Goal: Find specific fact: Find specific fact

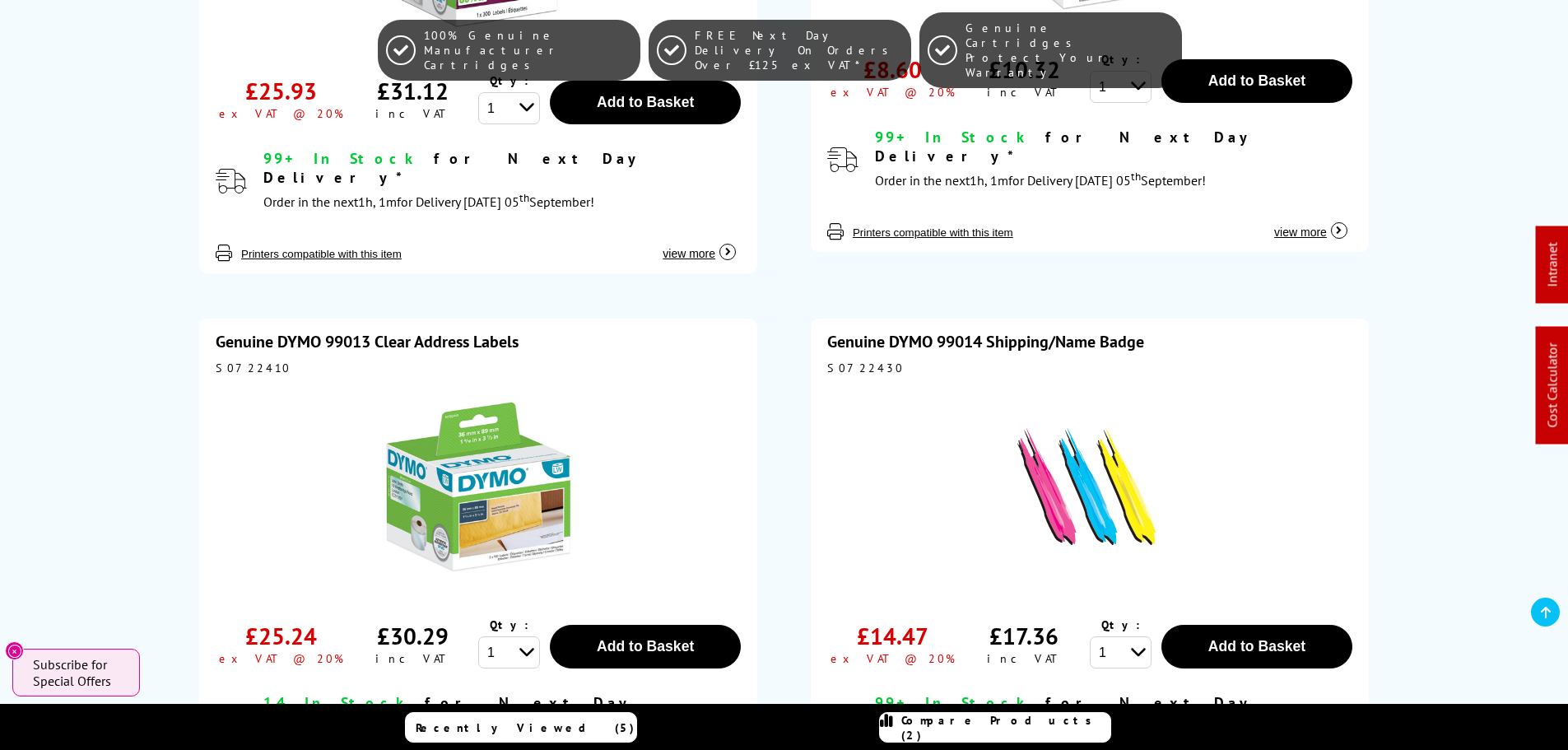
scroll to position [2058, 0]
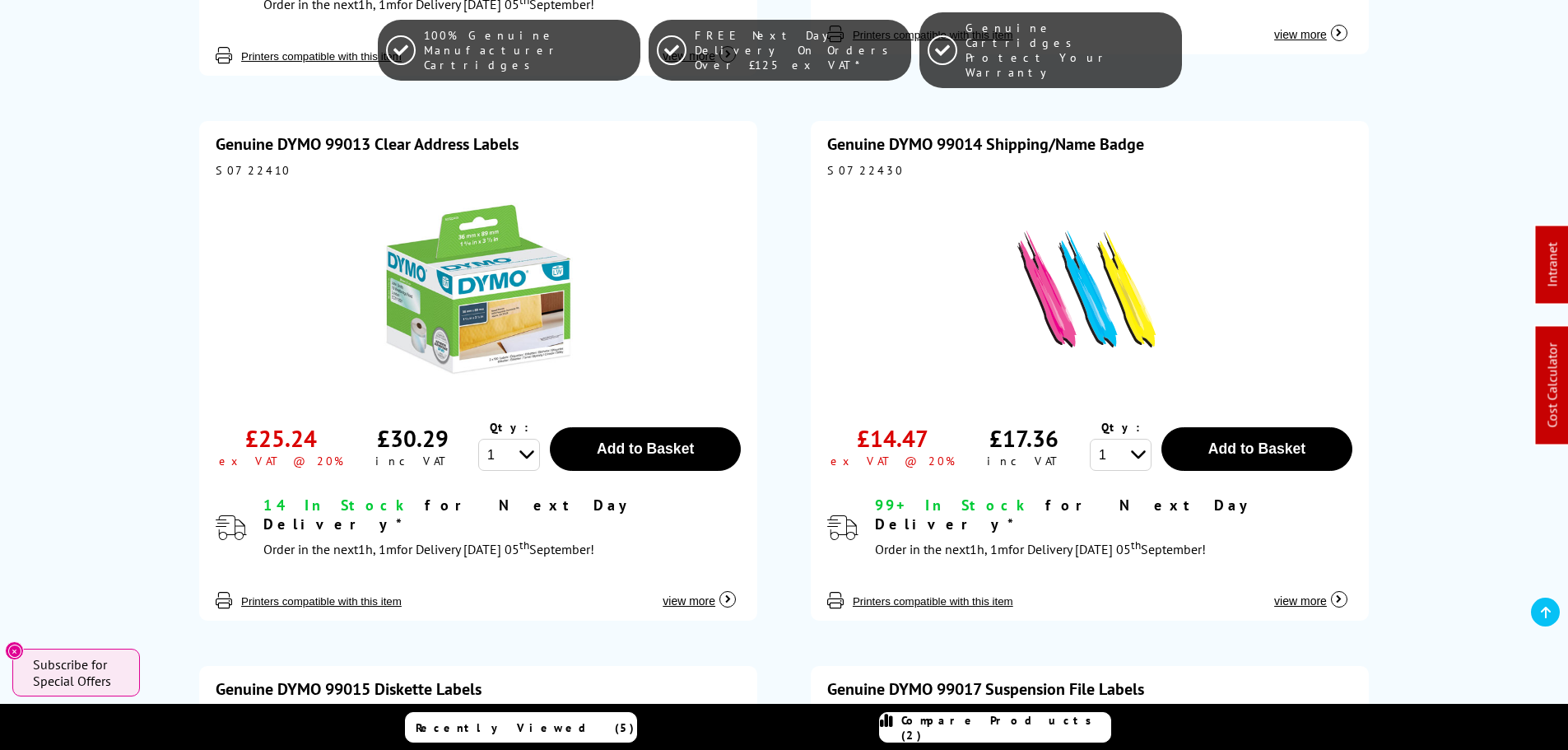
click at [852, 122] on div "Genuine DYMO 99014 Shipping/Name Badge S0722430 £14.47 ex VAT @ 20% £17.36" at bounding box center [1089, 371] width 558 height 500
click at [845, 163] on div "S0722430" at bounding box center [1089, 170] width 525 height 15
drag, startPoint x: 845, startPoint y: 115, endPoint x: 836, endPoint y: 115, distance: 9.0
click at [845, 163] on div "S0722430" at bounding box center [1089, 170] width 525 height 15
copy div "S0722430"
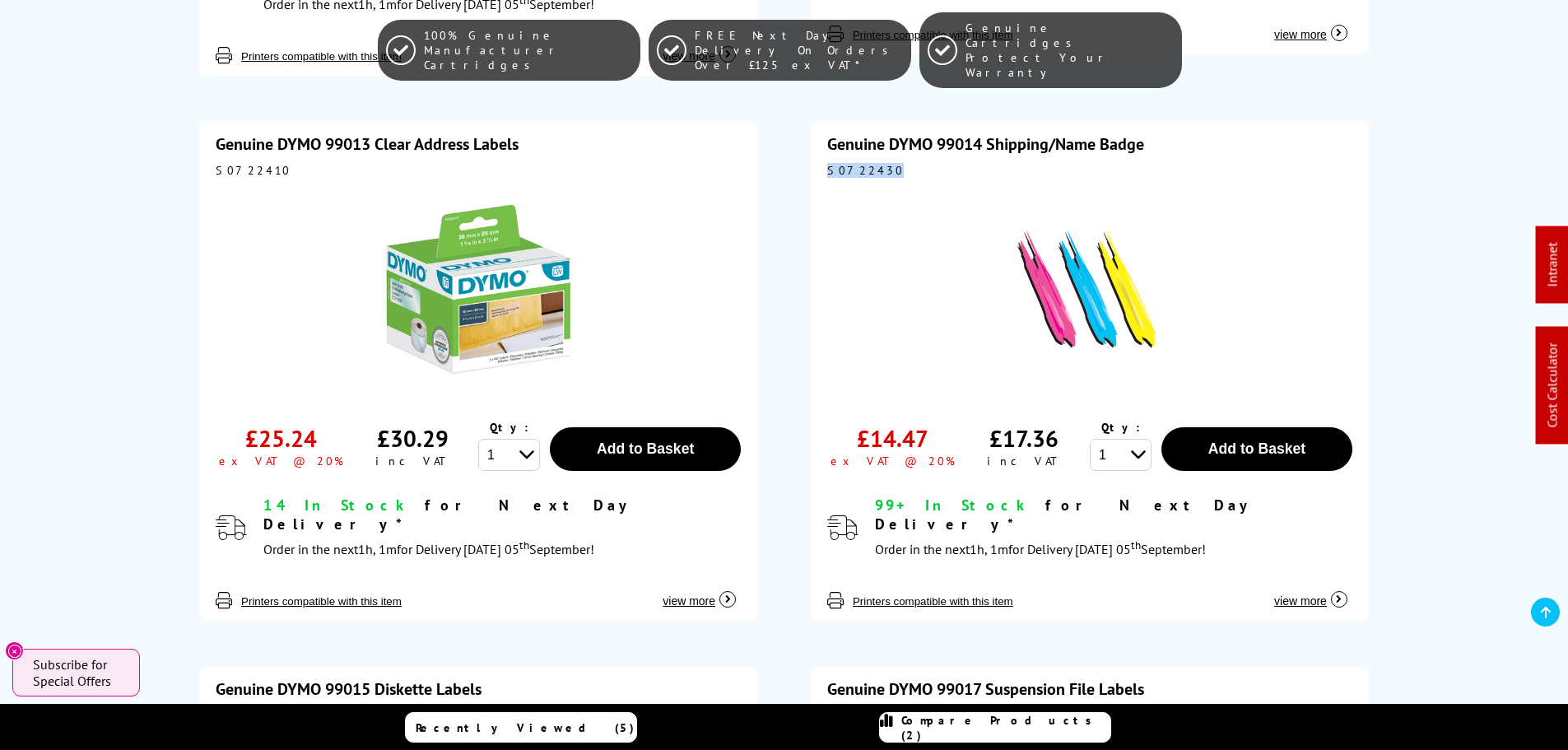
copy div "S0722430"
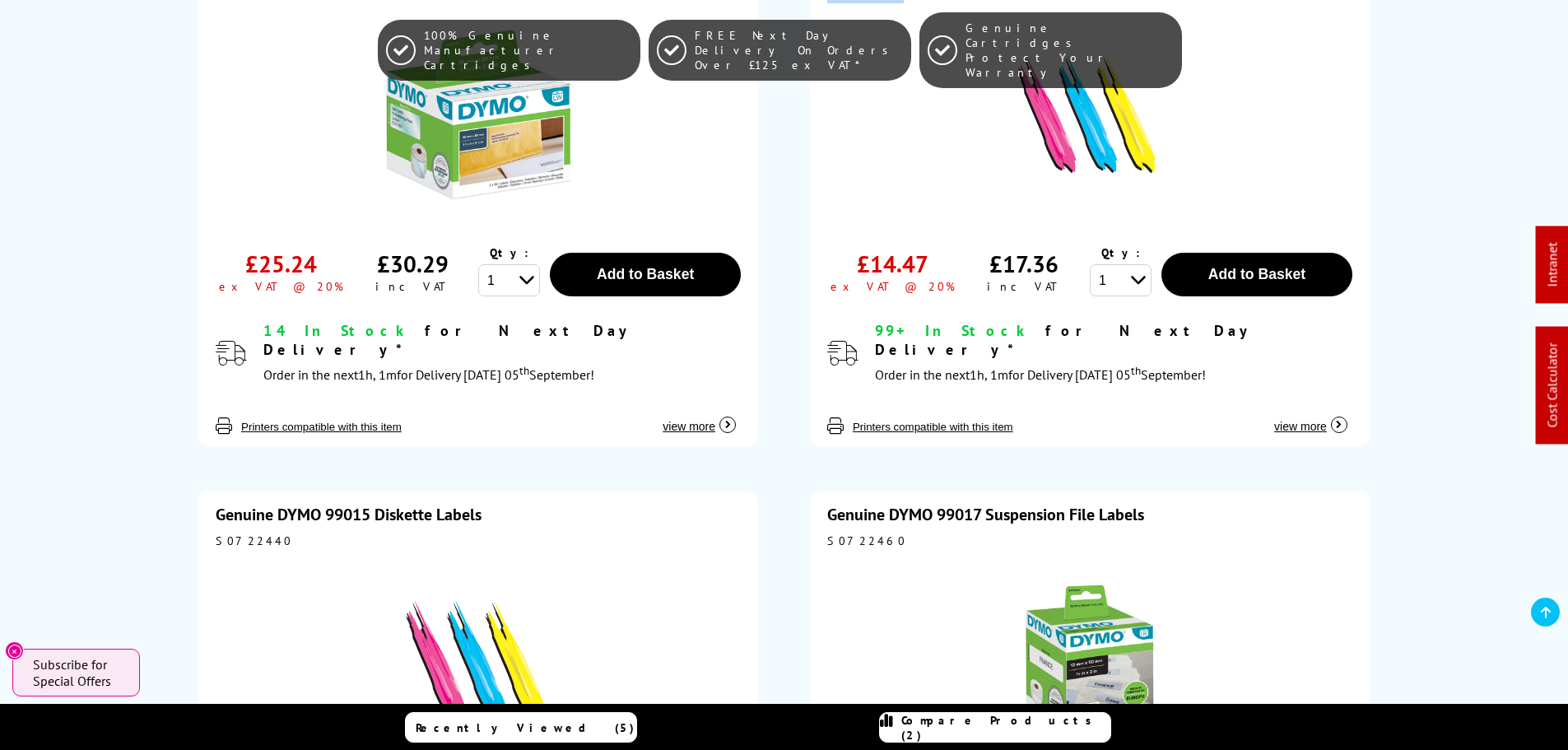
scroll to position [2387, 0]
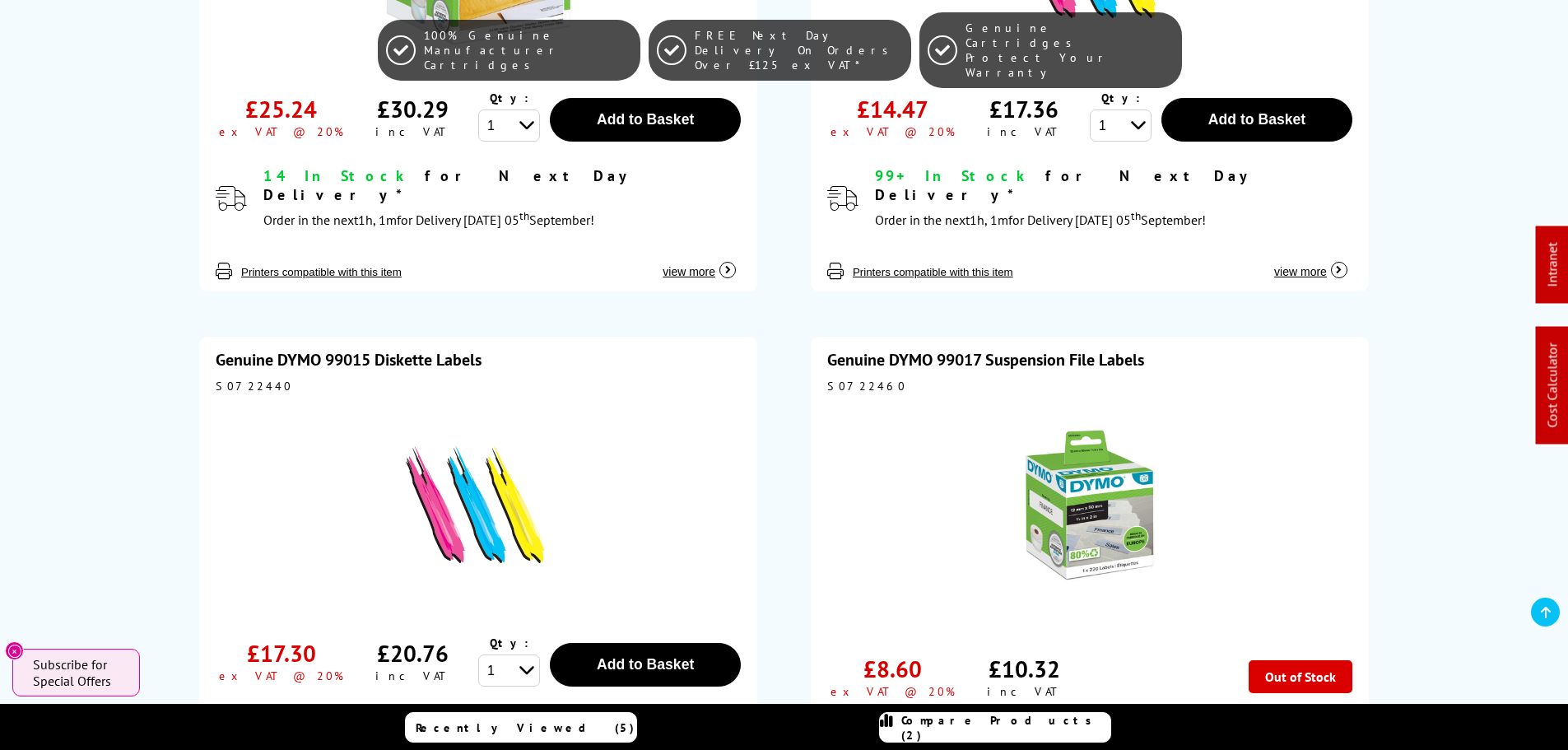
click at [247, 379] on div "S0722440" at bounding box center [478, 386] width 525 height 15
copy div "S0722440"
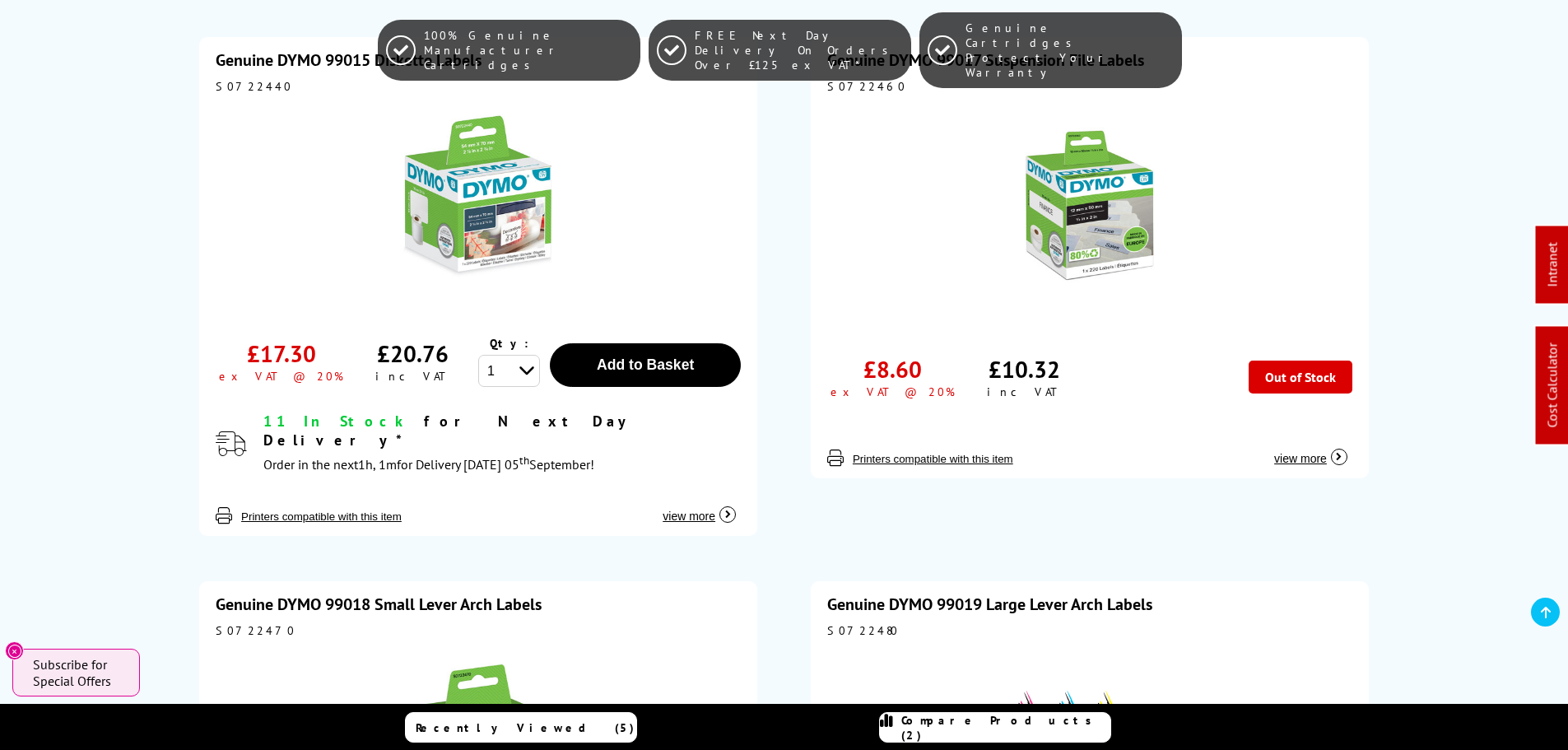
scroll to position [2689, 0]
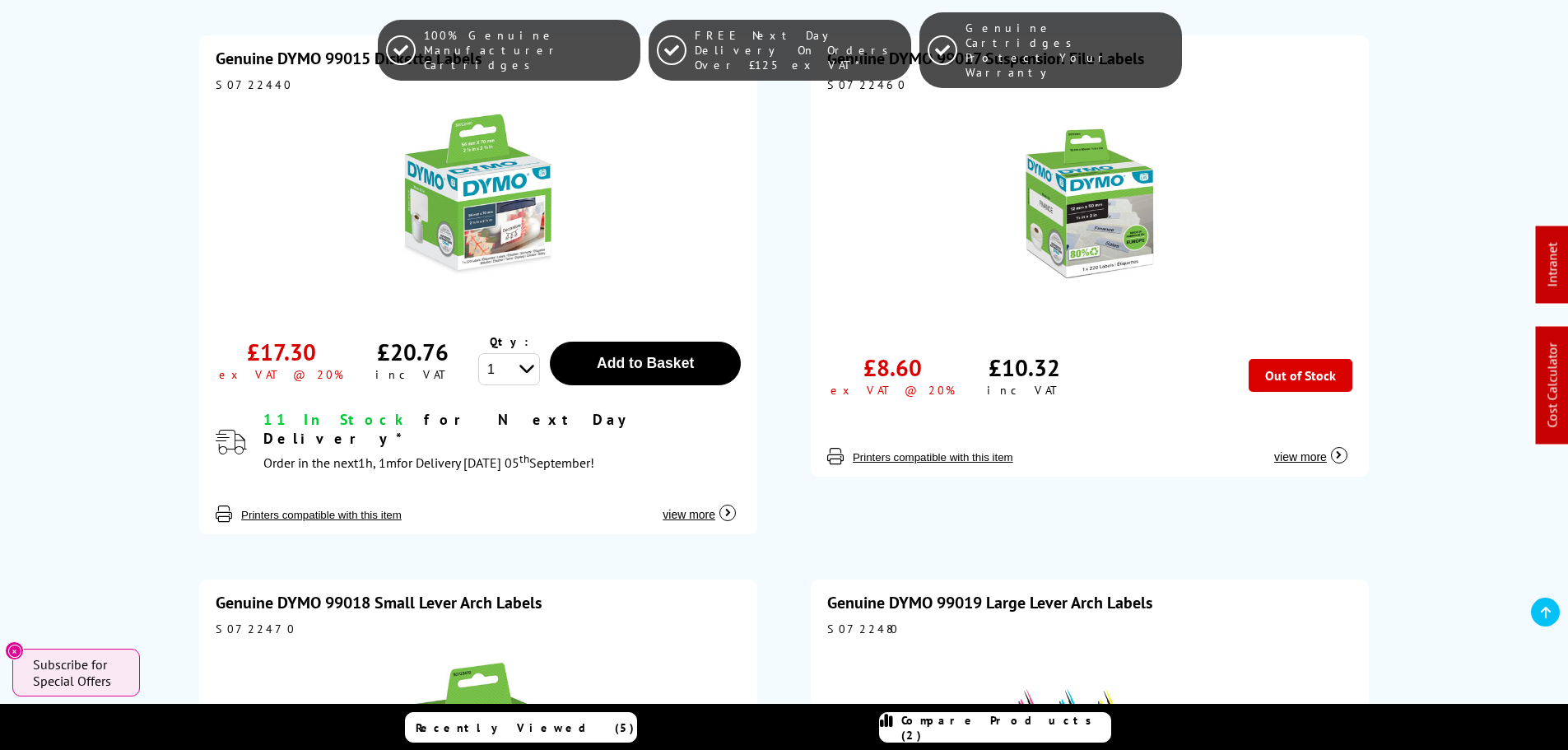
click at [840, 621] on div "S0722480" at bounding box center [1089, 629] width 525 height 15
click at [840, 621] on div "S0722480" at bounding box center [1089, 629] width 525 height 15
click at [852, 621] on div "S0722480" at bounding box center [1089, 629] width 525 height 15
click at [852, 621] on div "S0722480" at bounding box center [1089, 629] width 525 height 15
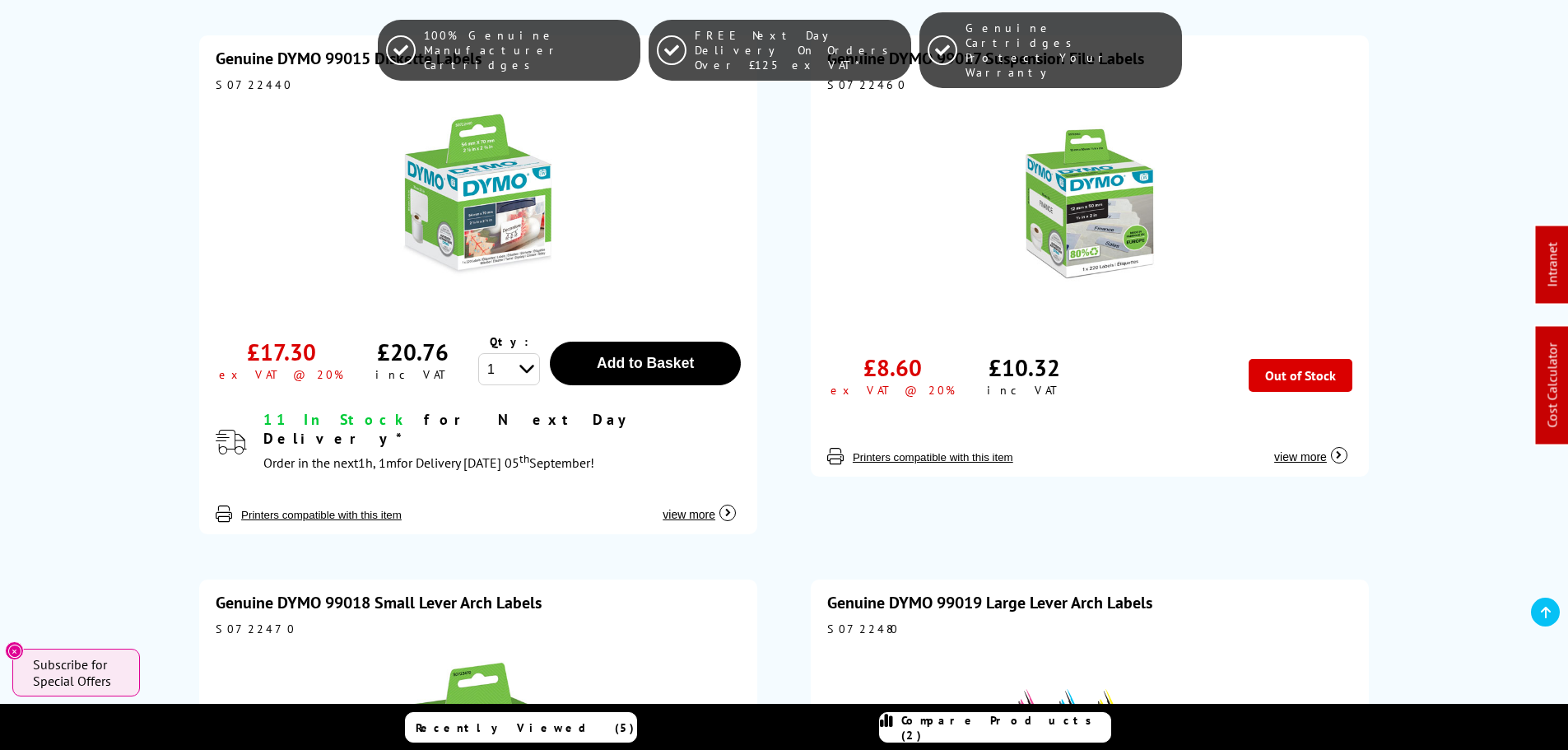
drag, startPoint x: 852, startPoint y: 149, endPoint x: 842, endPoint y: 145, distance: 10.8
click at [842, 621] on div "S0722480" at bounding box center [1089, 629] width 525 height 15
copy div "S0722480"
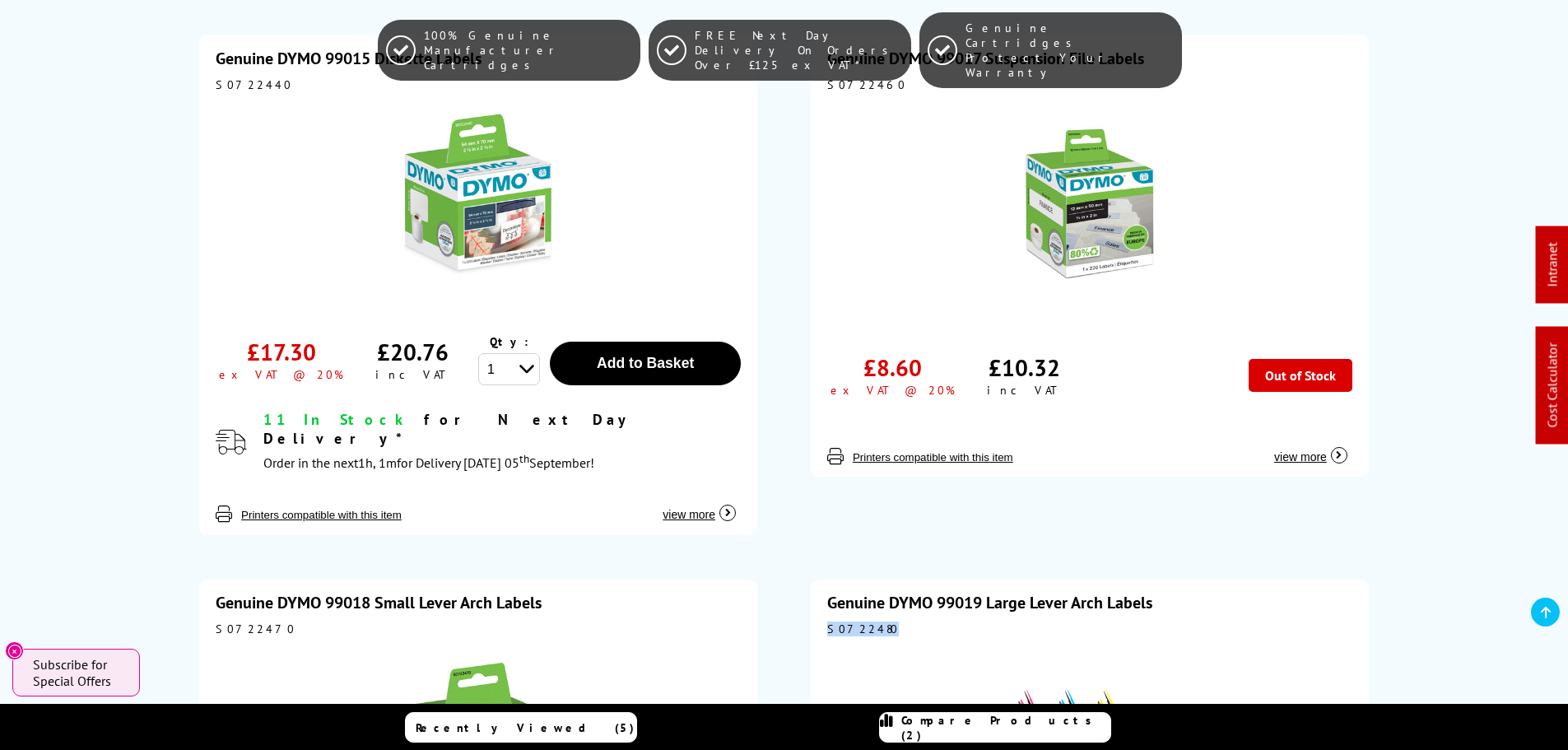
copy div "S0722480"
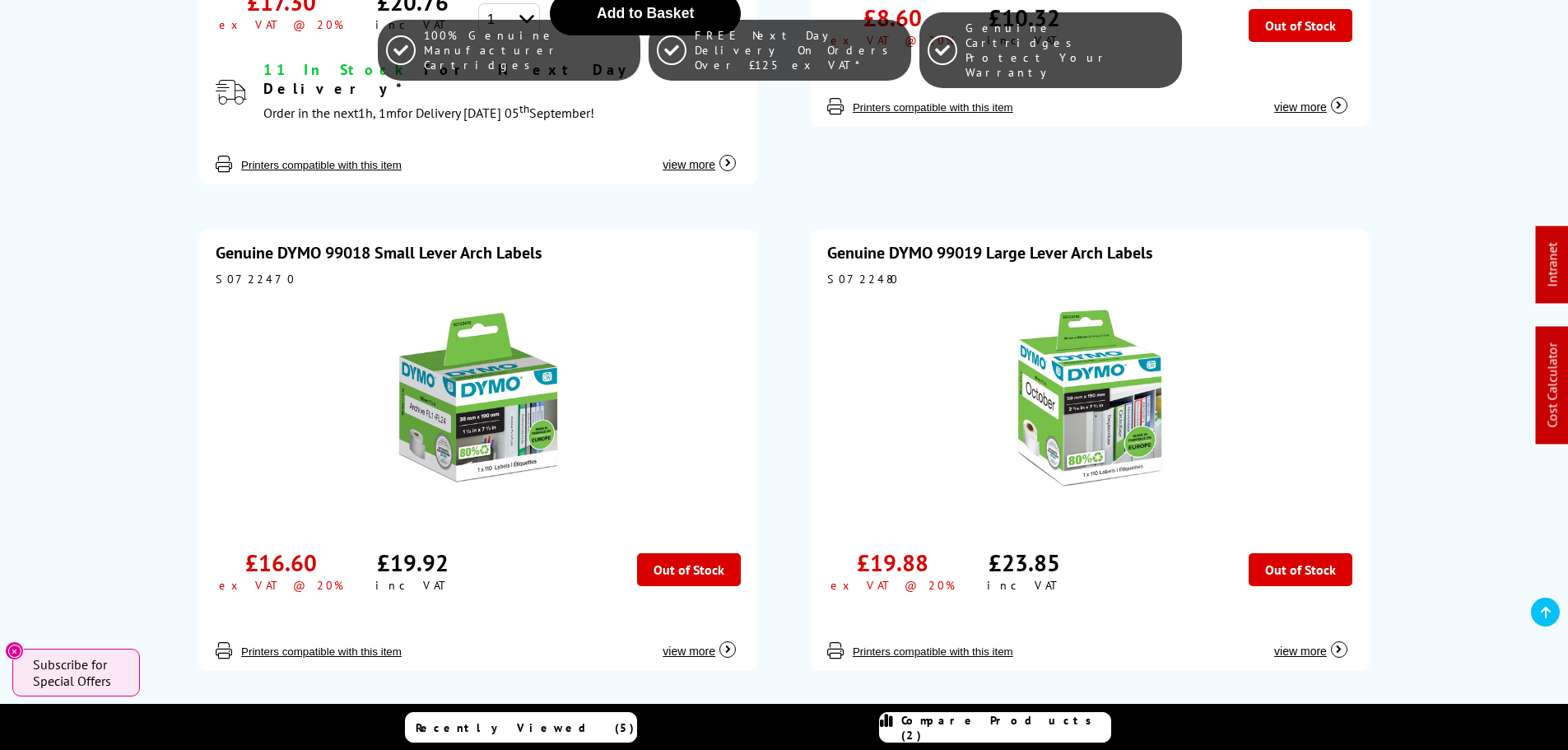
scroll to position [2797, 0]
